Goal: Register for event/course

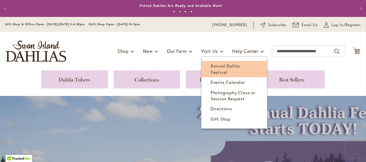
click at [211, 64] on span "Annual Dahlia Festival" at bounding box center [225, 69] width 29 height 12
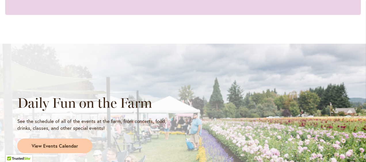
scroll to position [480, 0]
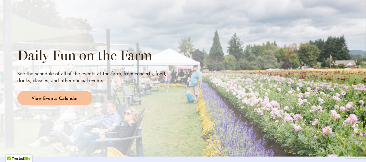
click at [44, 93] on link "View Events Calendar" at bounding box center [54, 98] width 75 height 15
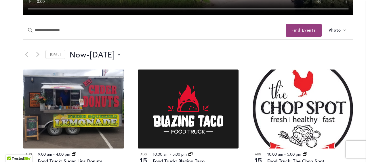
scroll to position [288, 0]
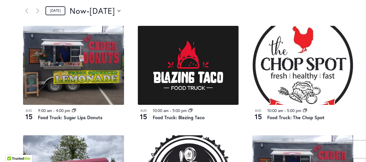
click at [53, 10] on link "[DATE]" at bounding box center [56, 10] width 20 height 9
click at [37, 11] on icon "Next Events" at bounding box center [37, 10] width 3 height 5
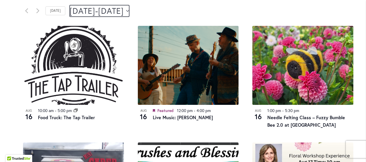
click at [129, 14] on button "[DATE] August 16 - [DATE] August 20" at bounding box center [100, 11] width 60 height 12
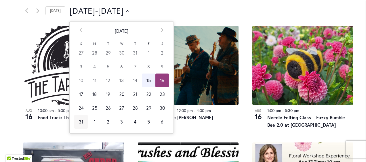
click at [78, 122] on td "31" at bounding box center [81, 122] width 14 height 14
type input "*********"
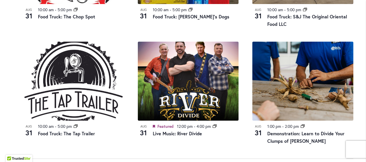
scroll to position [624, 0]
